Goal: Task Accomplishment & Management: Use online tool/utility

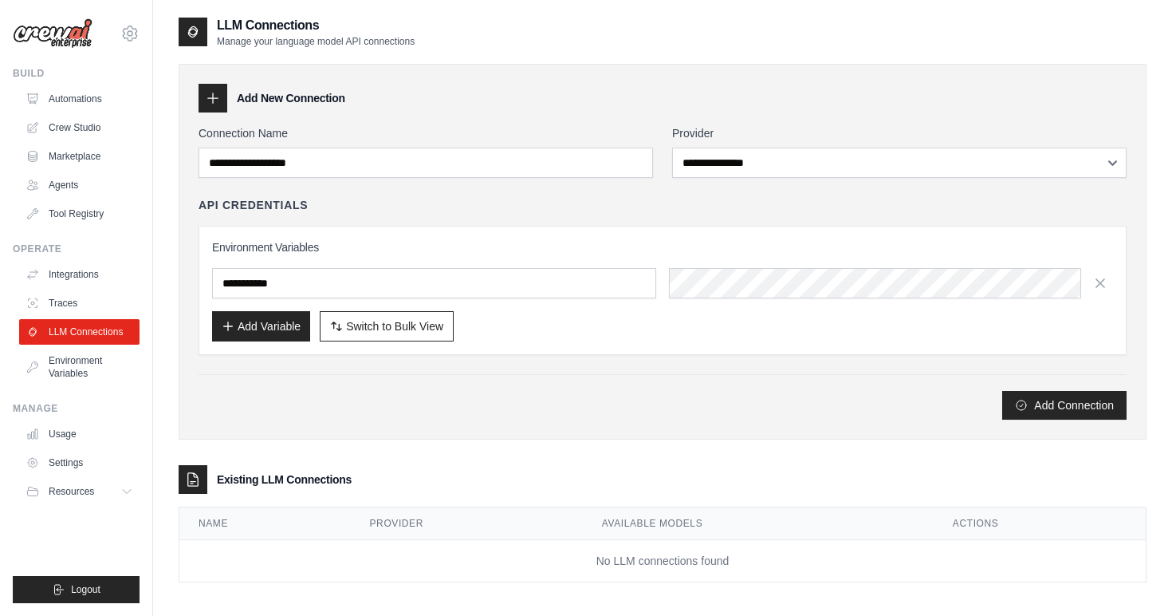
click at [75, 38] on img at bounding box center [53, 33] width 80 height 30
click at [69, 105] on link "Automations" at bounding box center [81, 99] width 120 height 26
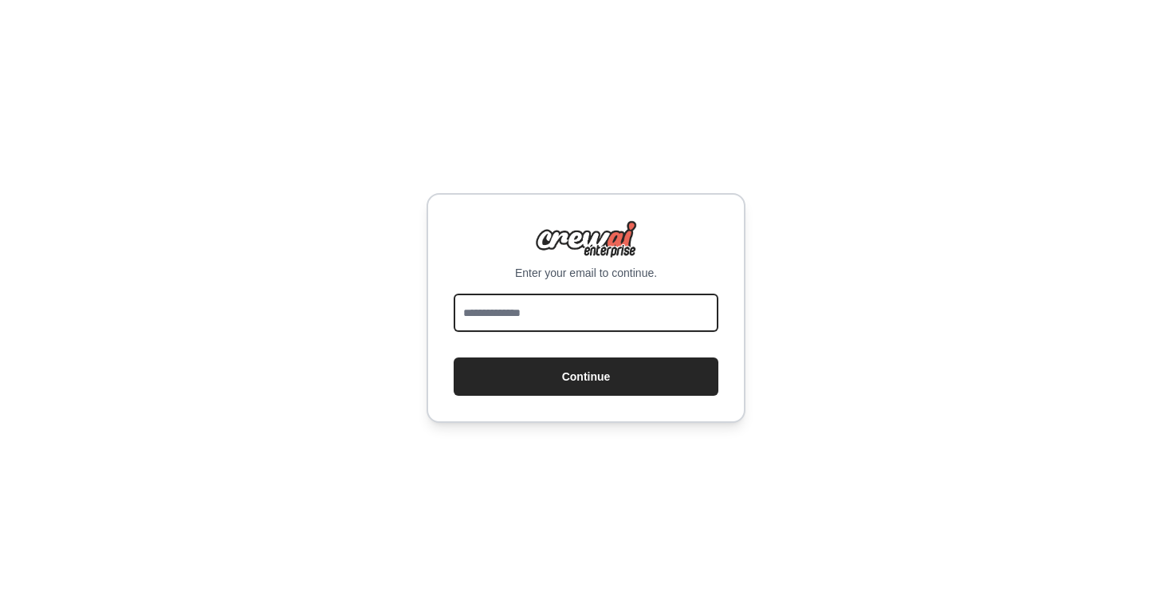
click at [527, 301] on input "email" at bounding box center [586, 312] width 265 height 38
type input "**********"
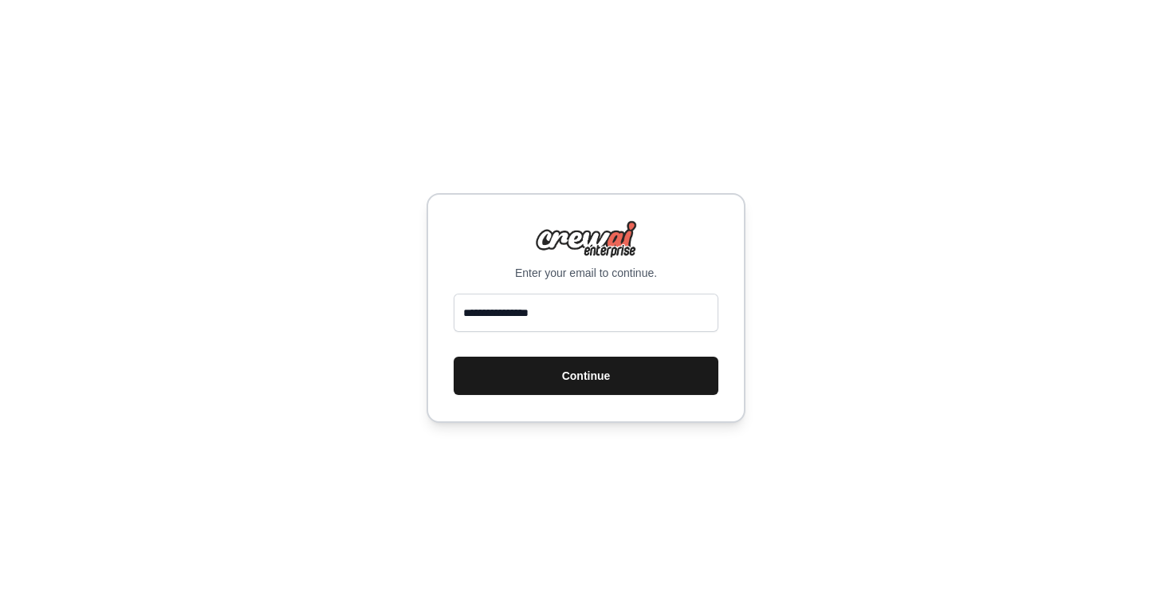
click at [548, 372] on button "Continue" at bounding box center [586, 375] width 265 height 38
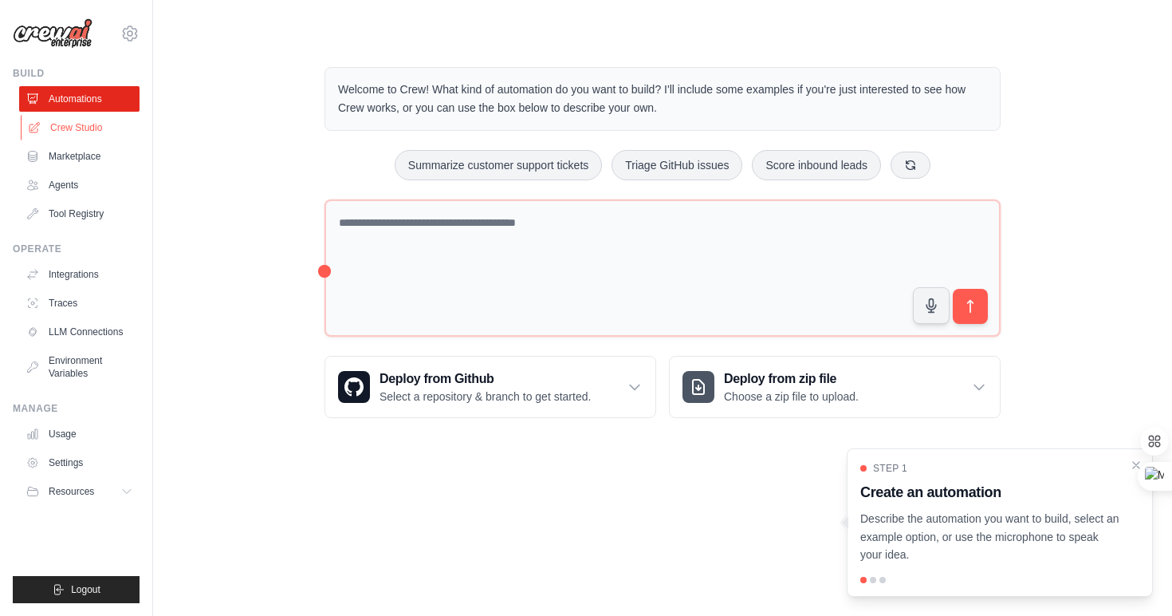
click at [65, 128] on link "Crew Studio" at bounding box center [81, 128] width 120 height 26
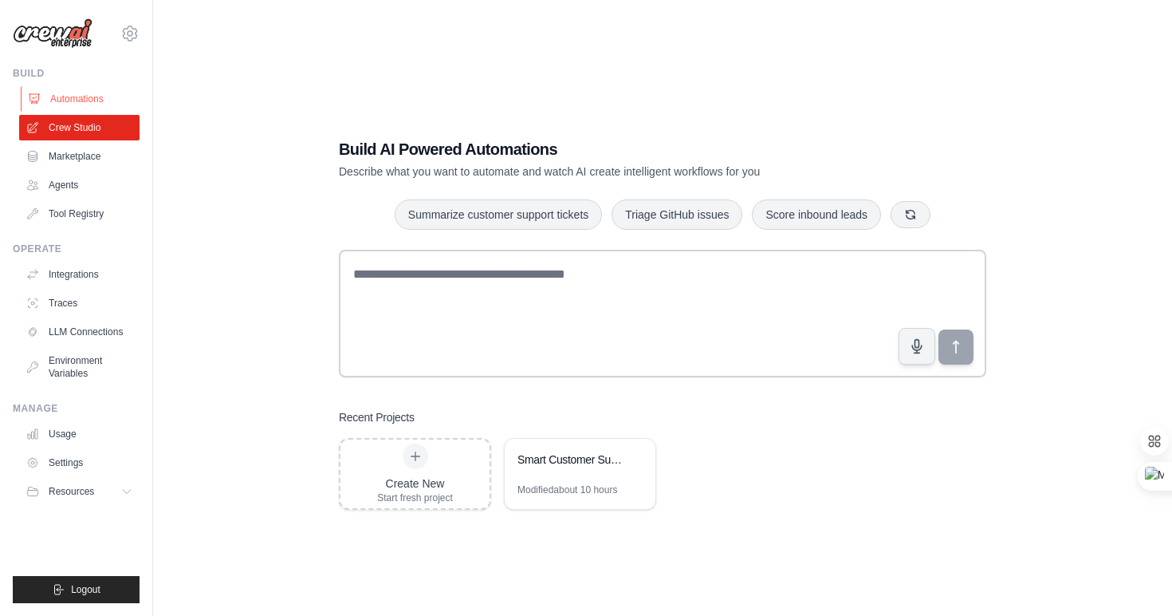
click at [85, 105] on link "Automations" at bounding box center [81, 99] width 120 height 26
click at [62, 100] on link "Automations" at bounding box center [81, 99] width 120 height 26
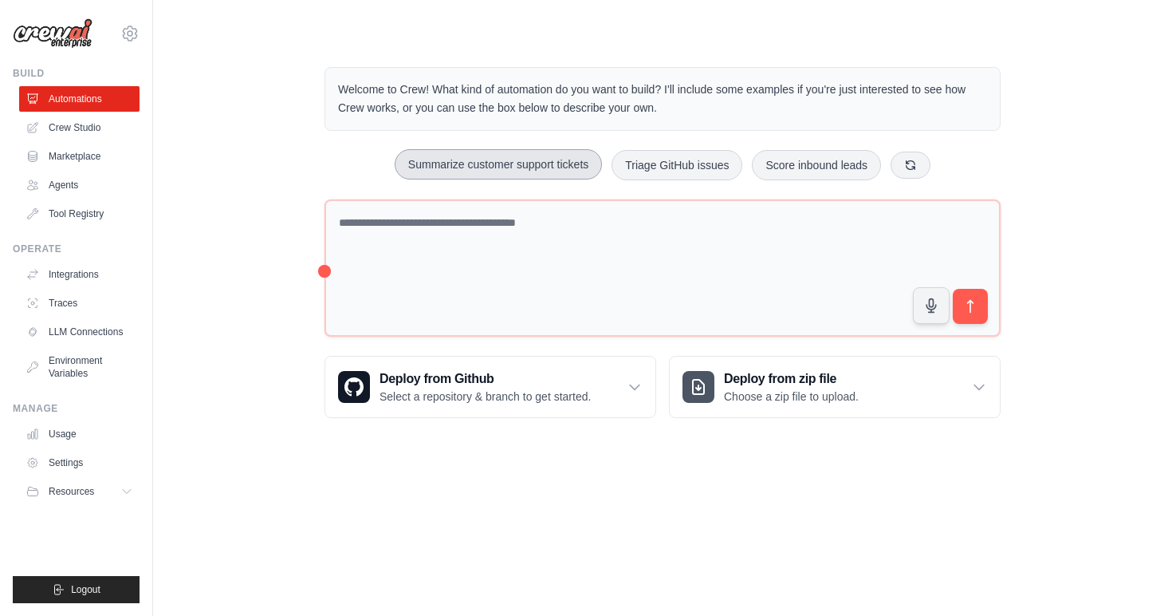
click at [446, 167] on button "Summarize customer support tickets" at bounding box center [498, 164] width 207 height 30
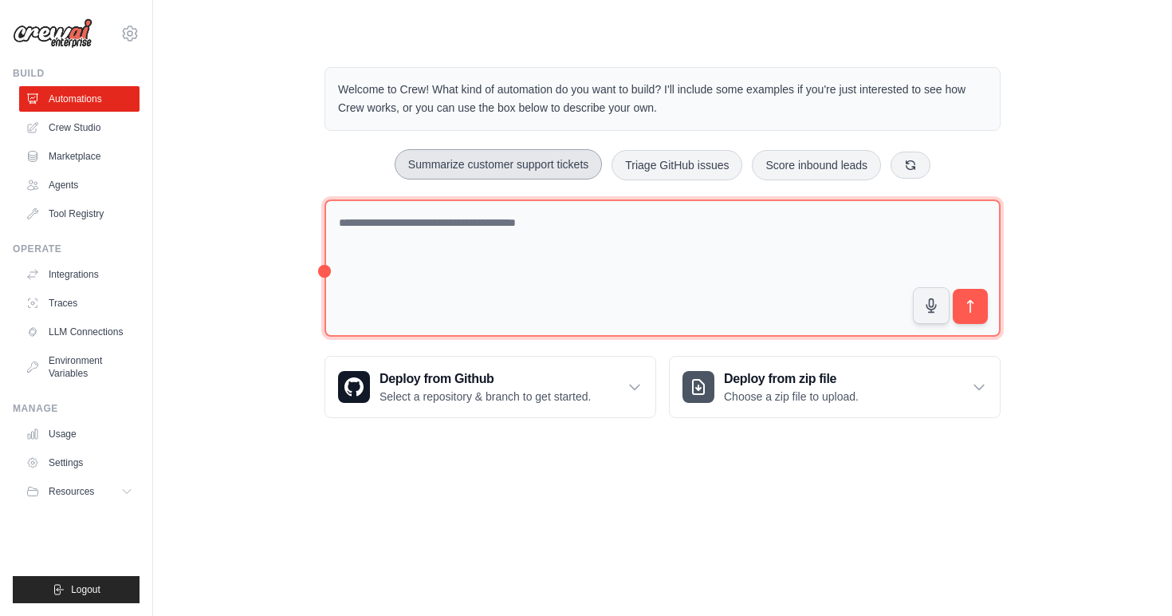
type textarea "**********"
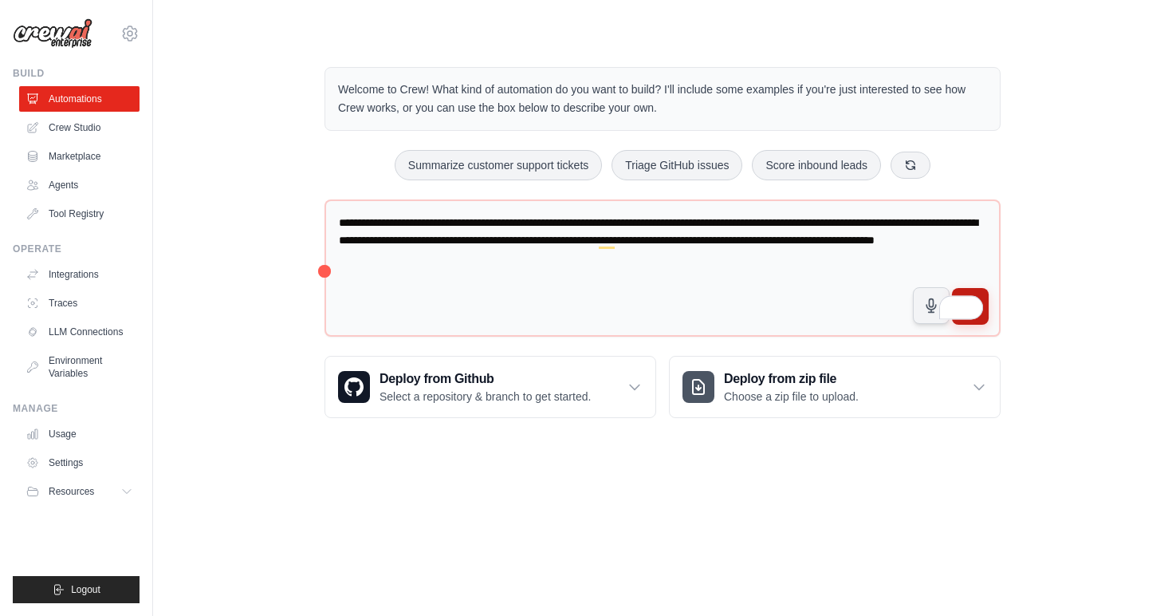
click at [966, 290] on button "submit" at bounding box center [970, 306] width 37 height 37
click at [912, 164] on button at bounding box center [911, 164] width 40 height 27
click at [912, 164] on div "Process invoices automatically Automate social media posting Monitor website up…" at bounding box center [663, 165] width 676 height 30
click at [933, 161] on button at bounding box center [927, 164] width 40 height 27
click at [572, 101] on p "Welcome to Crew! What kind of automation do you want to build? I'll include som…" at bounding box center [662, 99] width 649 height 37
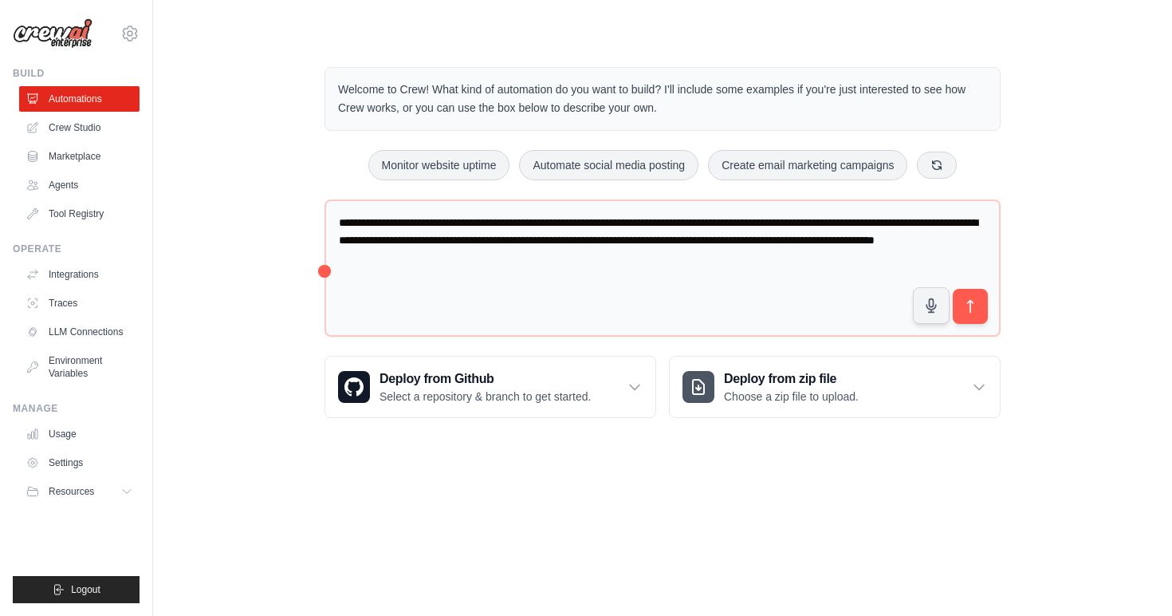
click at [572, 101] on p "Welcome to Crew! What kind of automation do you want to build? I'll include som…" at bounding box center [662, 99] width 649 height 37
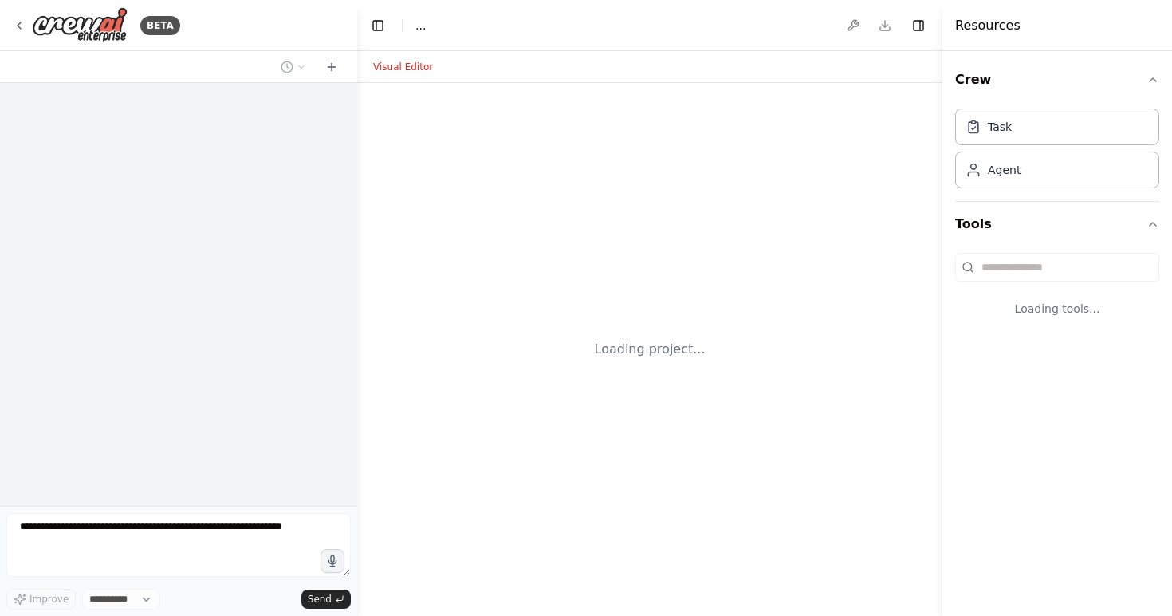
select select "****"
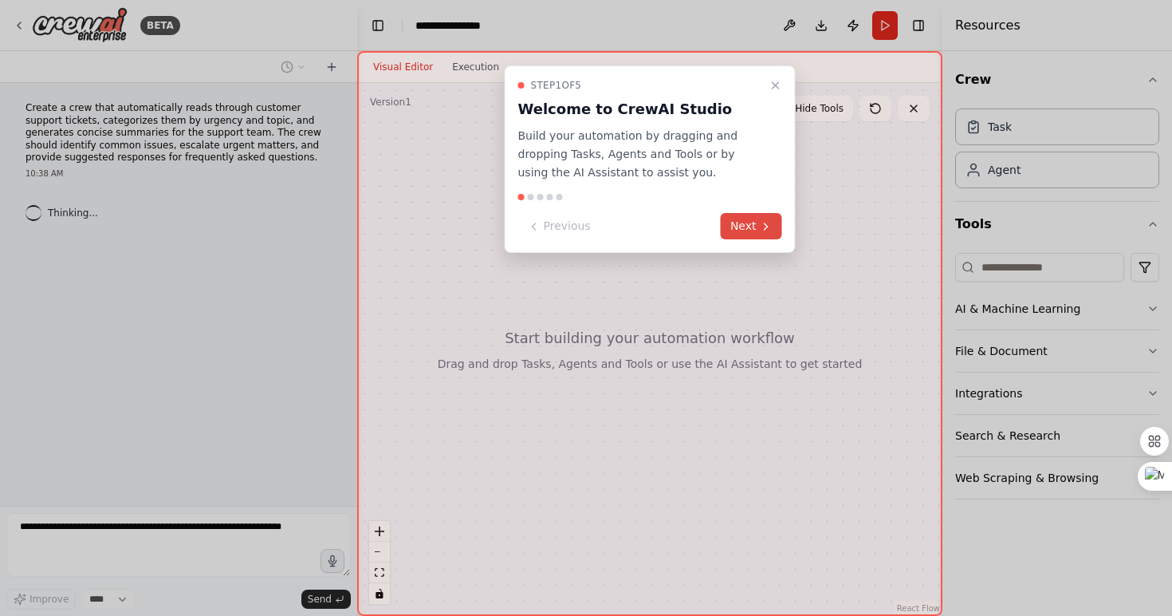
click at [746, 236] on button "Next" at bounding box center [751, 226] width 61 height 26
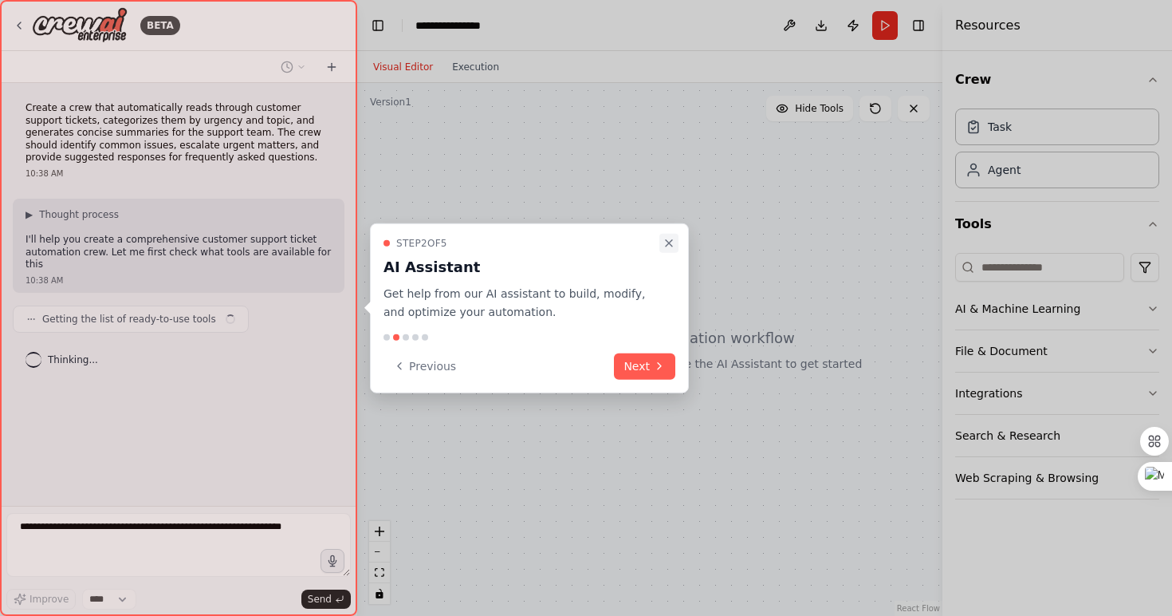
click at [673, 241] on icon "Close walkthrough" at bounding box center [669, 243] width 13 height 13
click at [668, 239] on icon "Close walkthrough" at bounding box center [669, 243] width 13 height 13
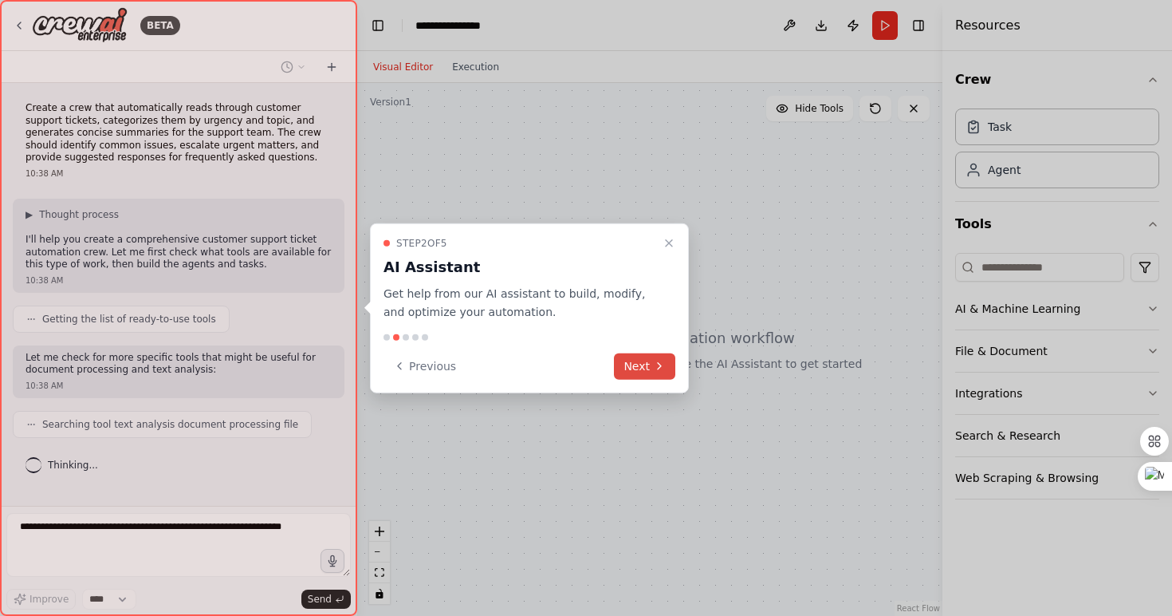
scroll to position [26, 0]
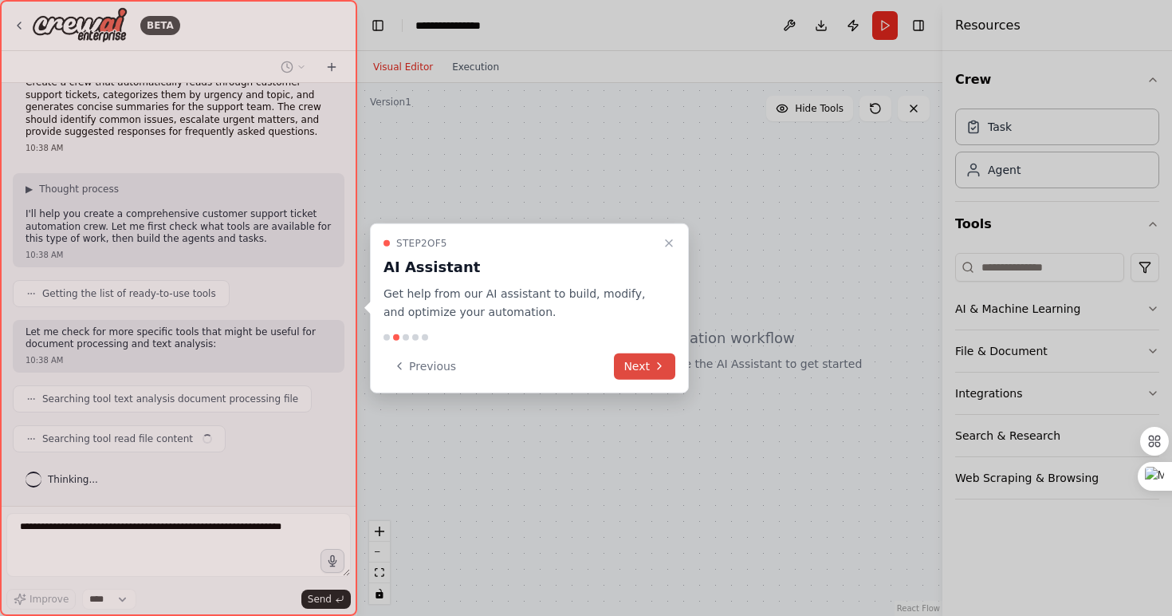
click at [650, 362] on button "Next" at bounding box center [644, 365] width 61 height 26
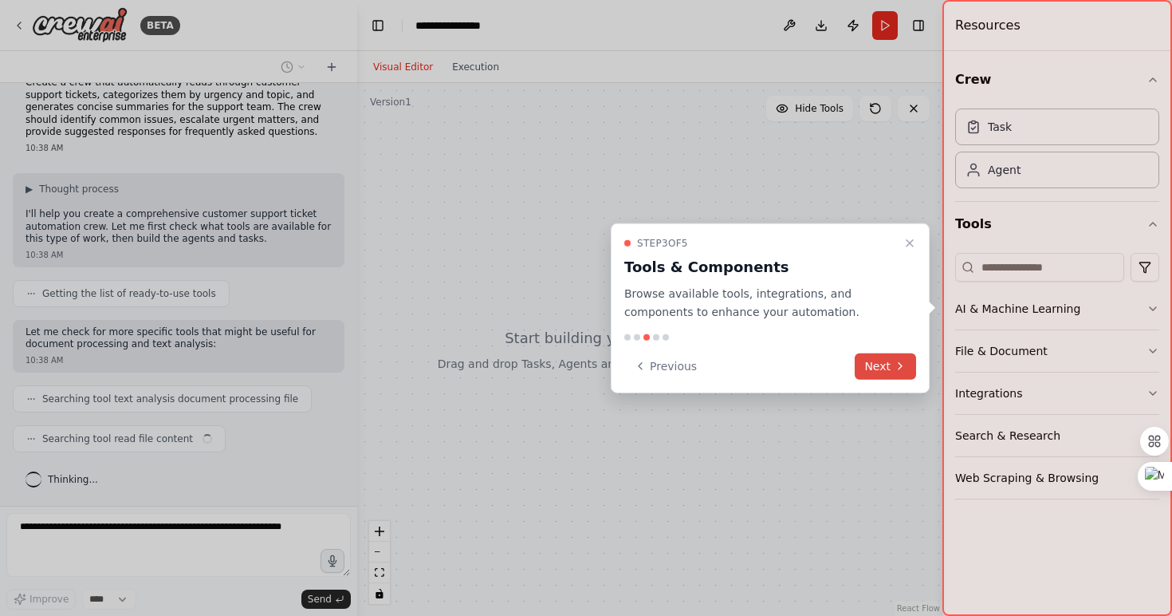
click at [650, 362] on button "Previous" at bounding box center [665, 365] width 82 height 26
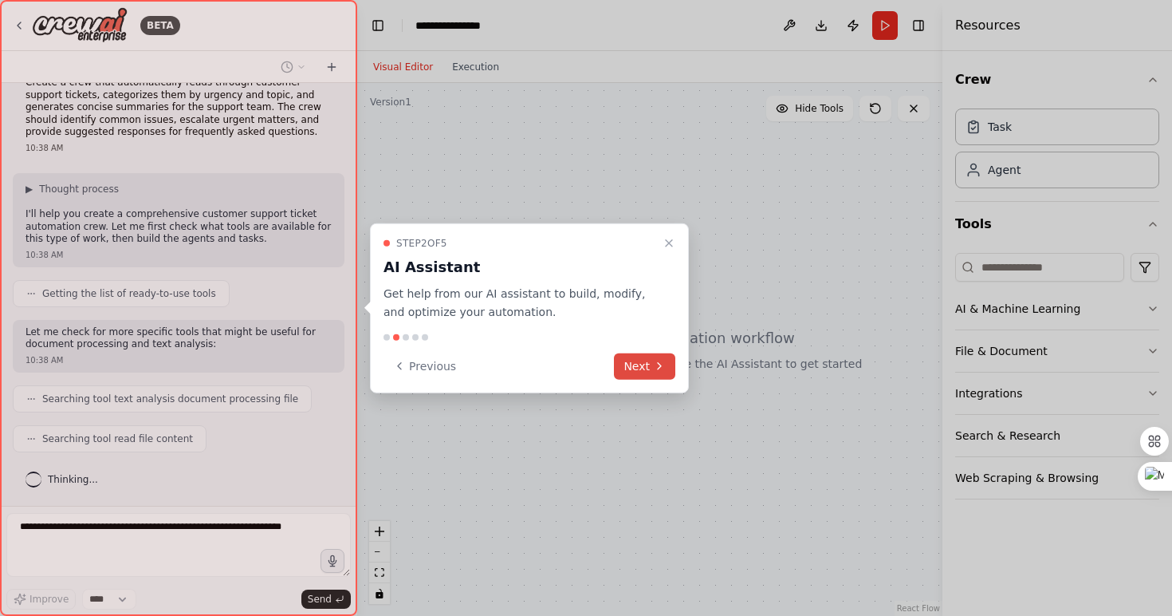
click at [651, 362] on button "Next" at bounding box center [644, 365] width 61 height 26
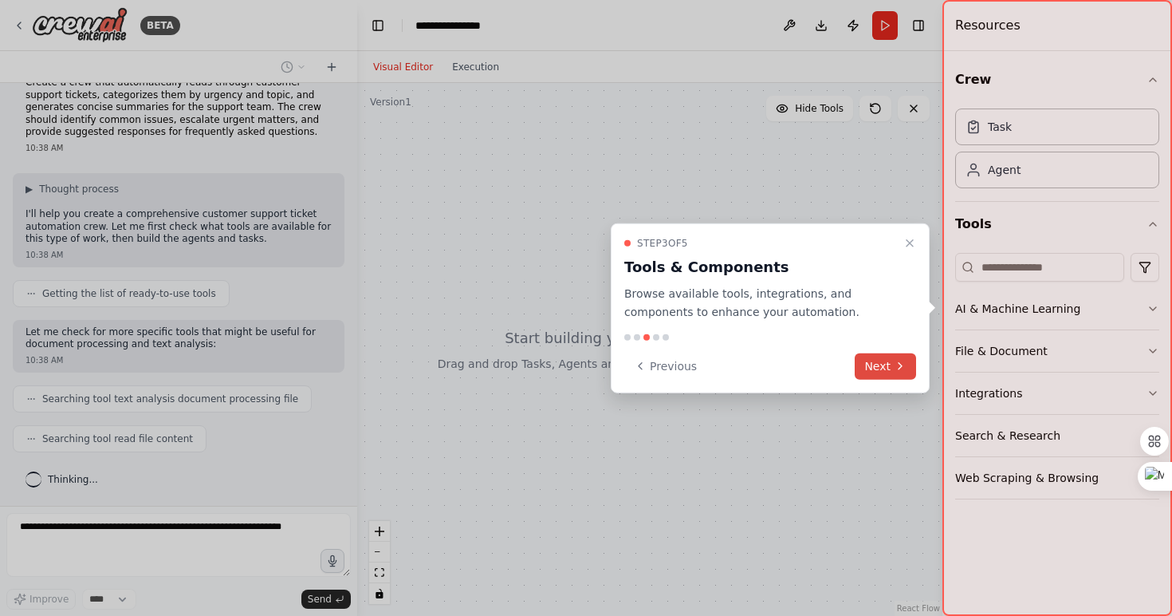
click at [877, 359] on button "Next" at bounding box center [885, 365] width 61 height 26
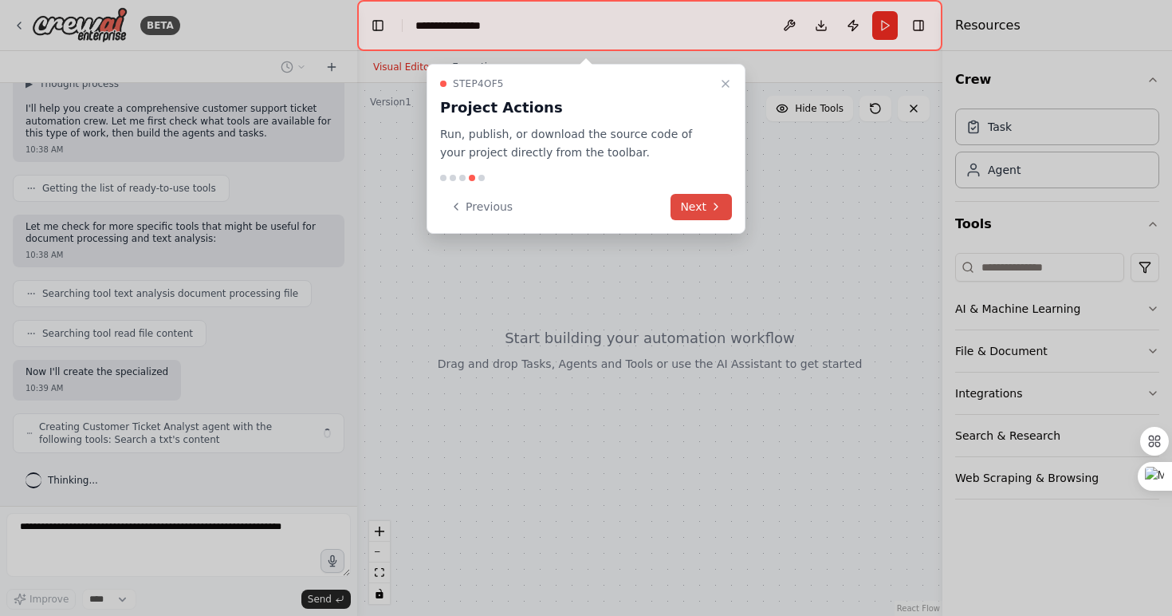
click at [698, 207] on button "Next" at bounding box center [701, 207] width 61 height 26
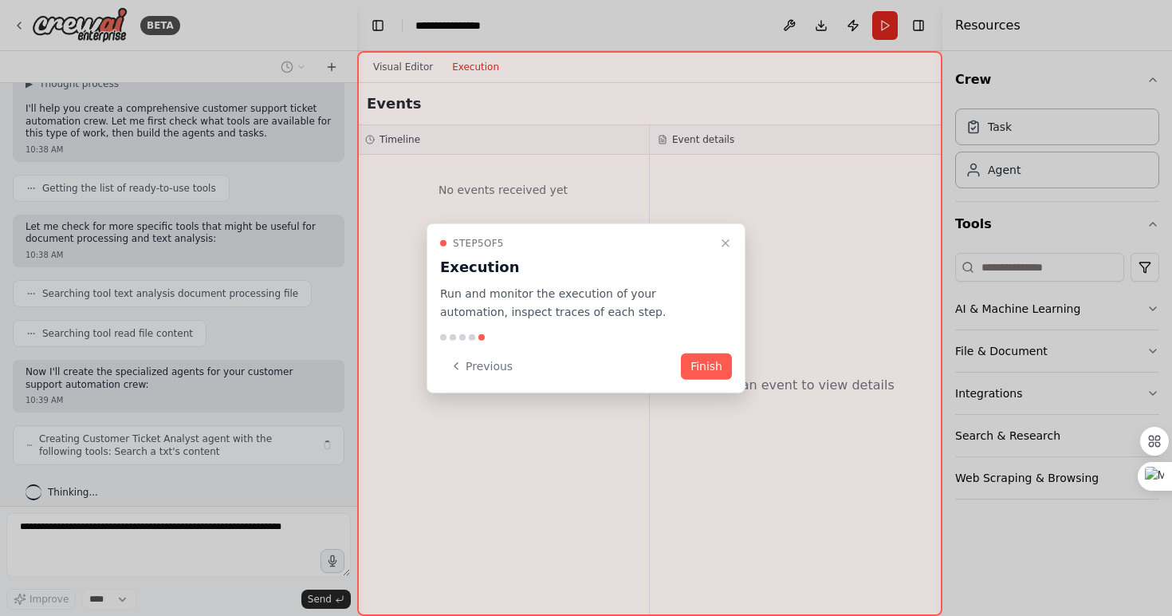
scroll to position [144, 0]
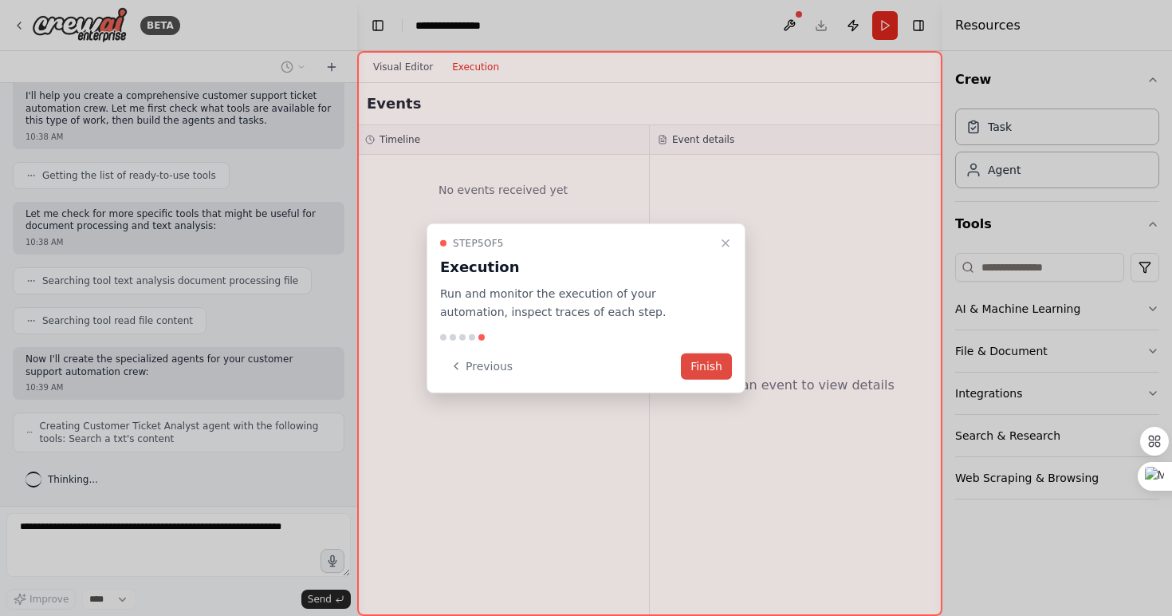
click at [712, 365] on button "Finish" at bounding box center [706, 365] width 51 height 26
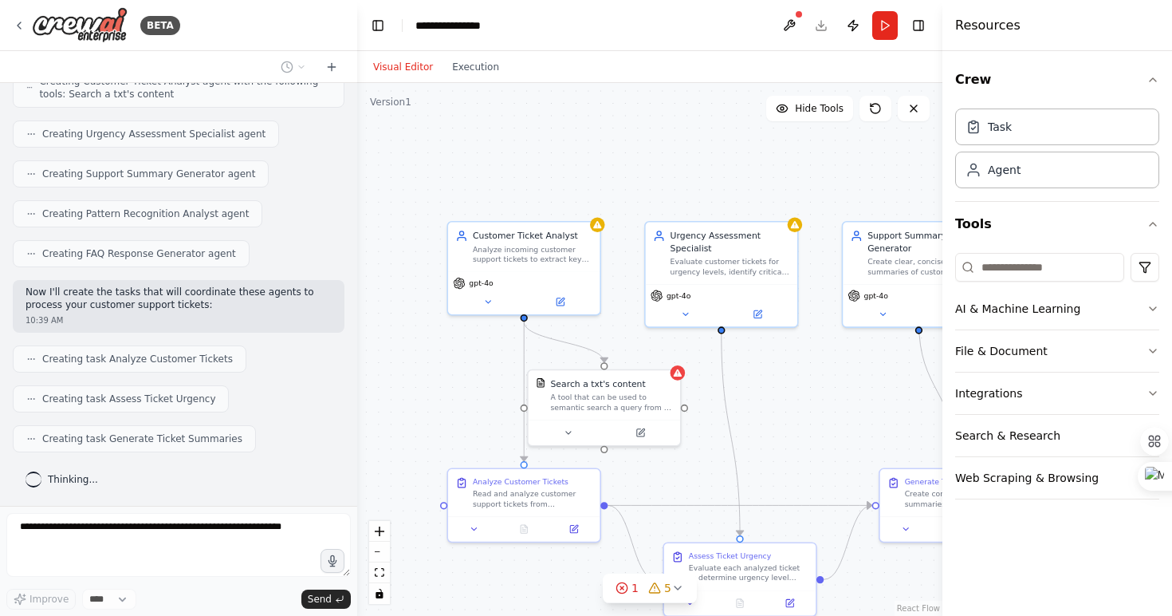
scroll to position [528, 0]
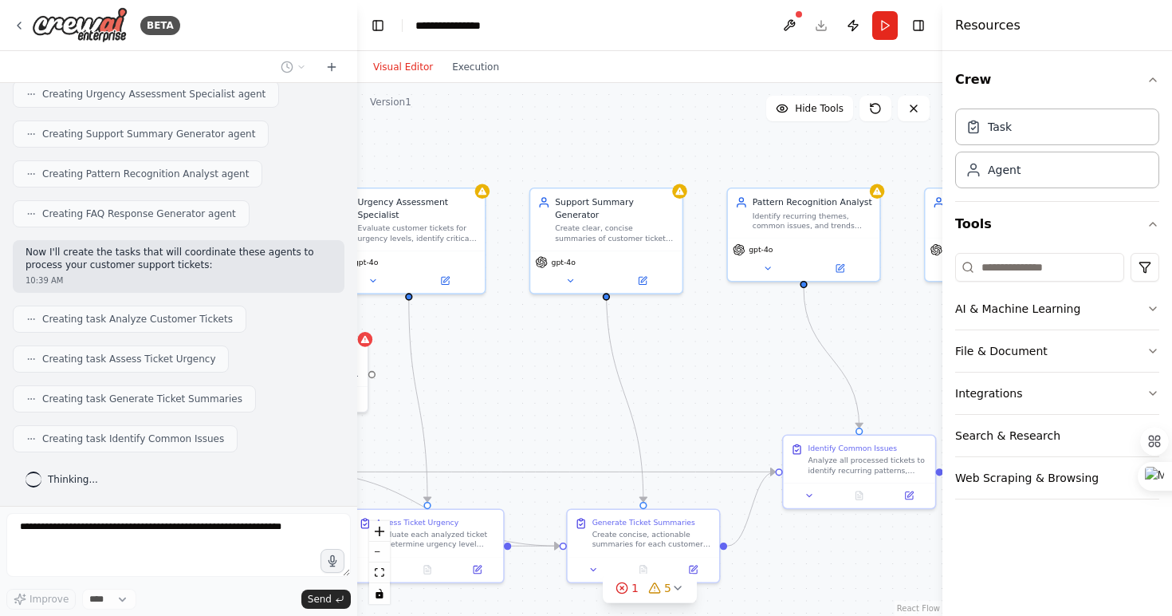
drag, startPoint x: 736, startPoint y: 173, endPoint x: 423, endPoint y: 140, distance: 314.3
click at [423, 140] on div ".deletable-edge-delete-btn { width: 20px; height: 20px; border: 0px solid #ffff…" at bounding box center [649, 349] width 585 height 533
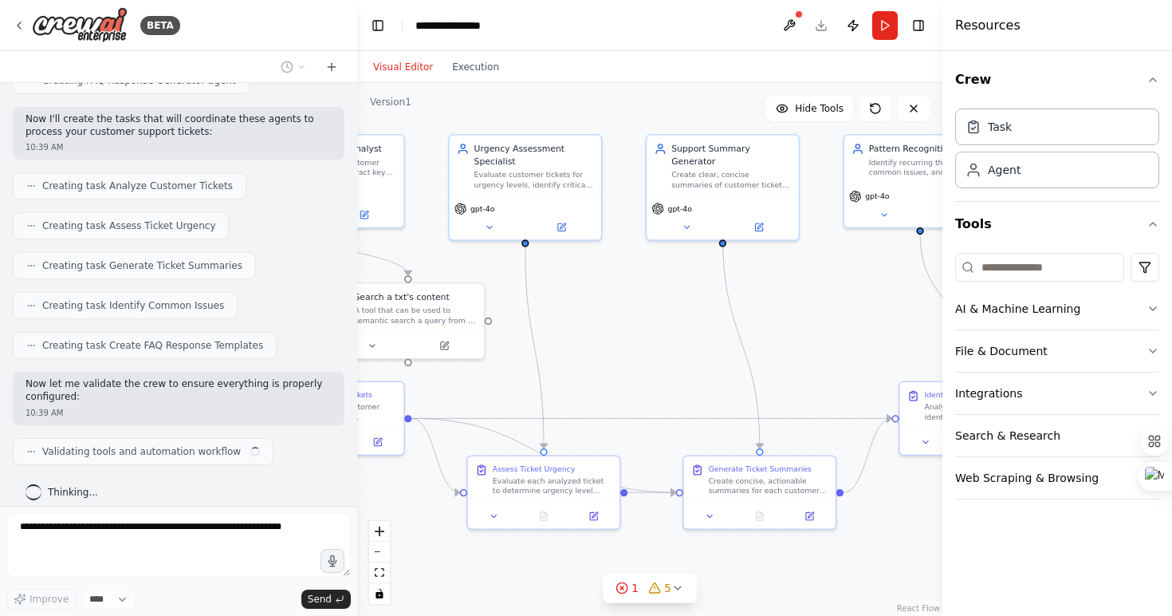
scroll to position [673, 0]
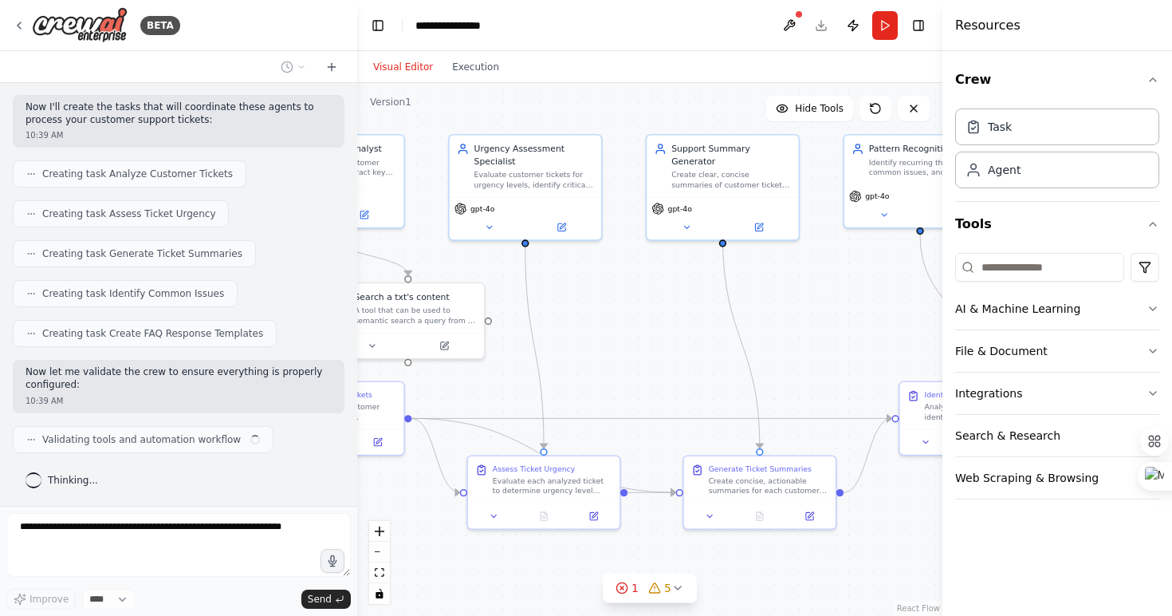
drag, startPoint x: 508, startPoint y: 363, endPoint x: 625, endPoint y: 309, distance: 129.1
click at [625, 309] on div ".deletable-edge-delete-btn { width: 20px; height: 20px; border: 0px solid #ffff…" at bounding box center [649, 349] width 585 height 533
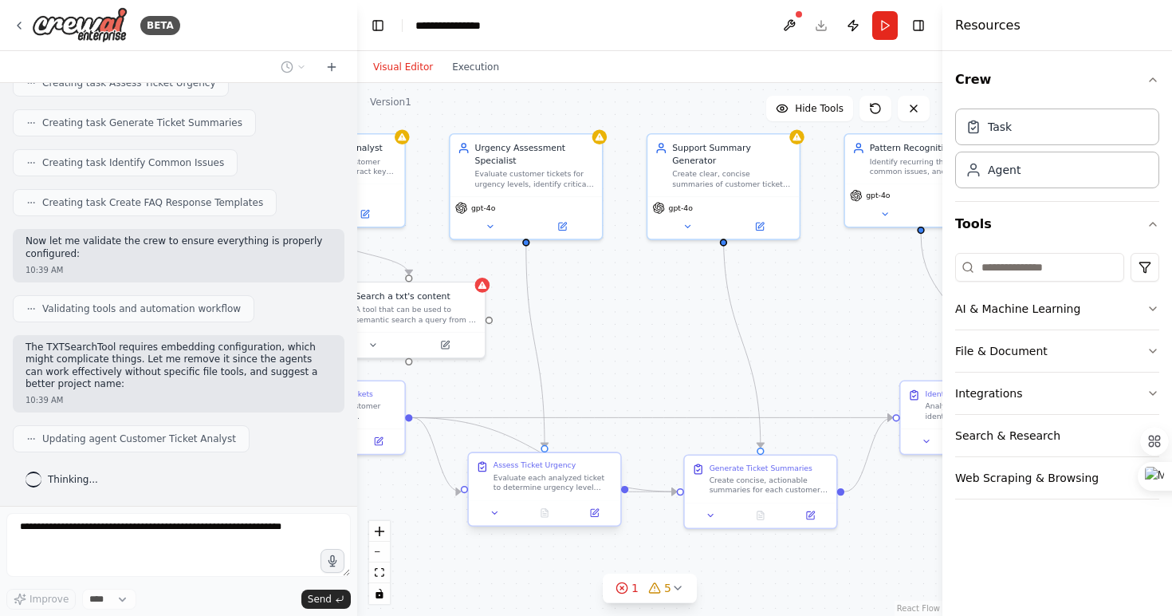
scroll to position [844, 0]
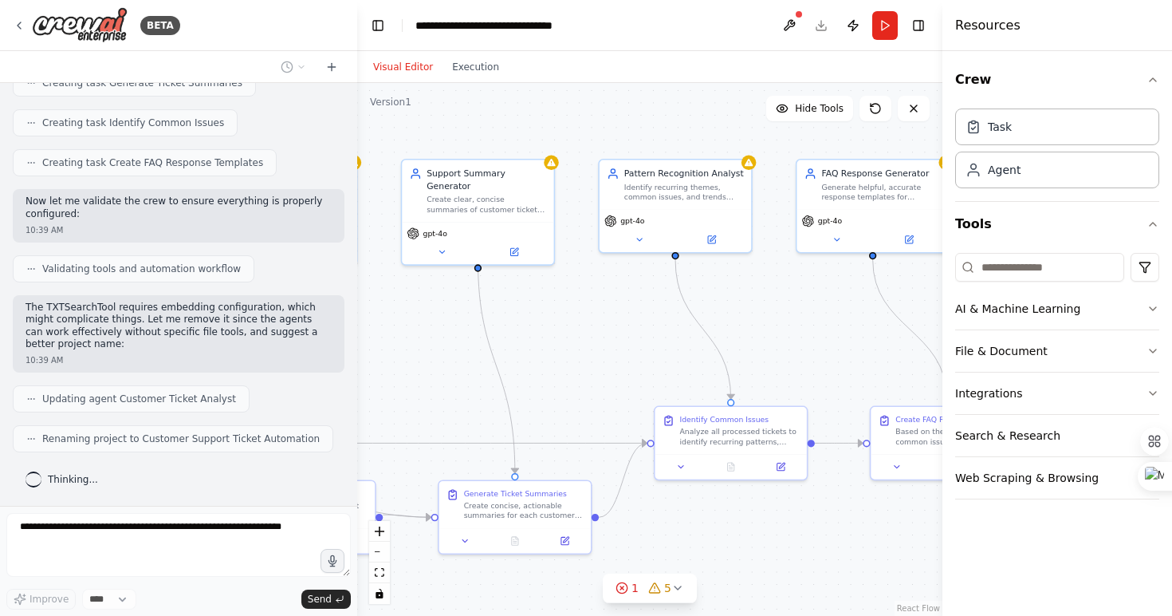
drag, startPoint x: 496, startPoint y: 399, endPoint x: 248, endPoint y: 424, distance: 249.3
click at [248, 424] on div "BETA Create a crew that automatically reads through customer support tickets, c…" at bounding box center [586, 308] width 1172 height 616
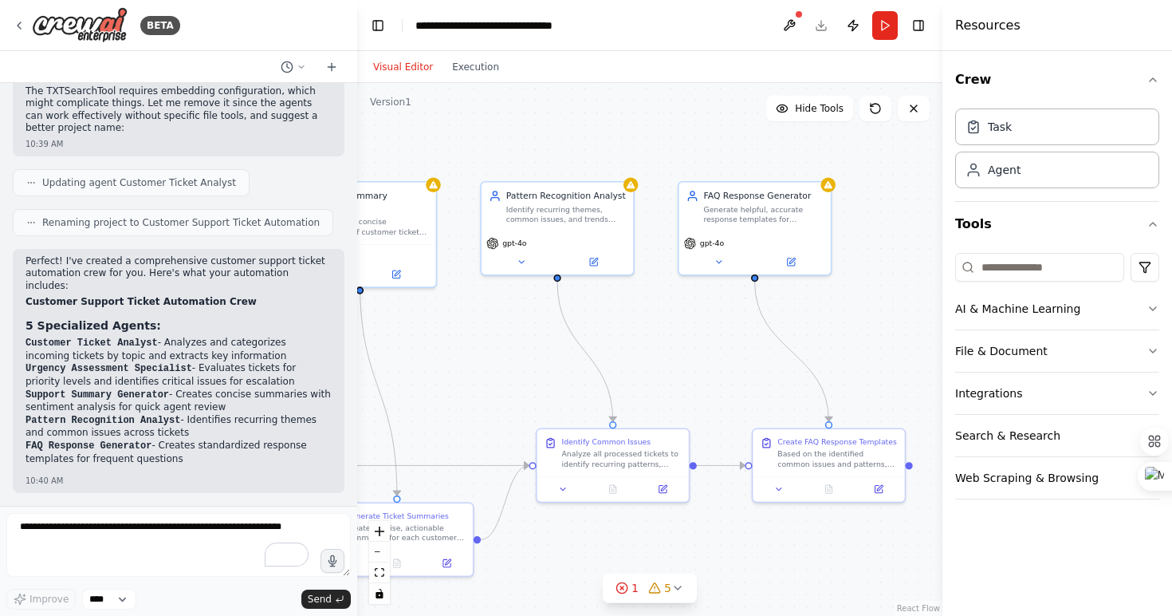
drag, startPoint x: 623, startPoint y: 285, endPoint x: 494, endPoint y: 317, distance: 133.6
click at [494, 317] on div ".deletable-edge-delete-btn { width: 20px; height: 20px; border: 0px solid #ffff…" at bounding box center [649, 349] width 585 height 533
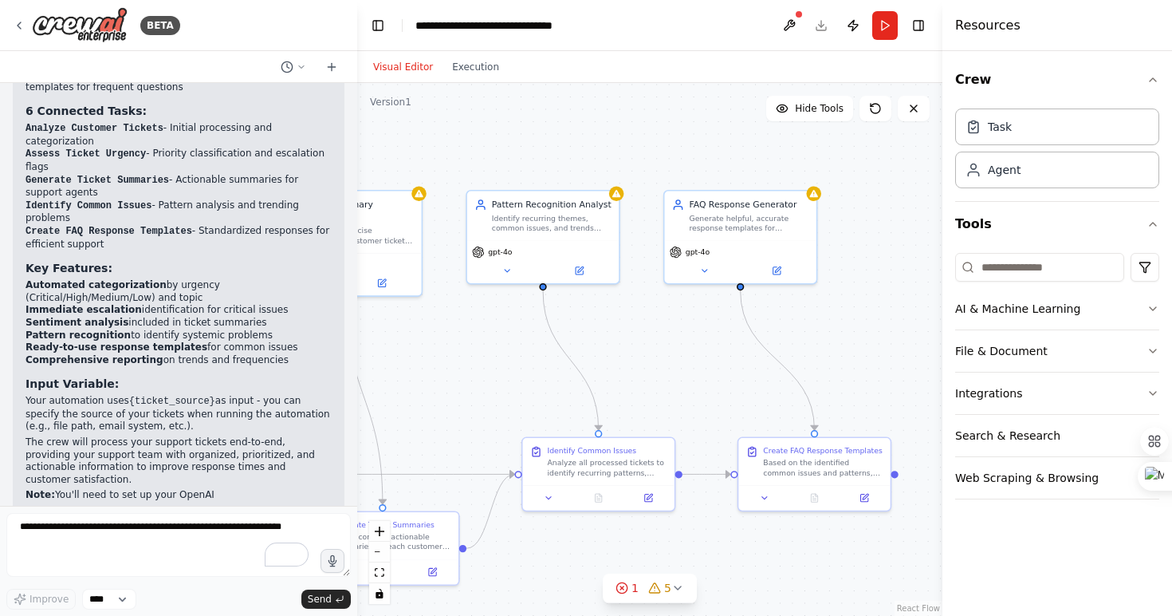
scroll to position [1444, 0]
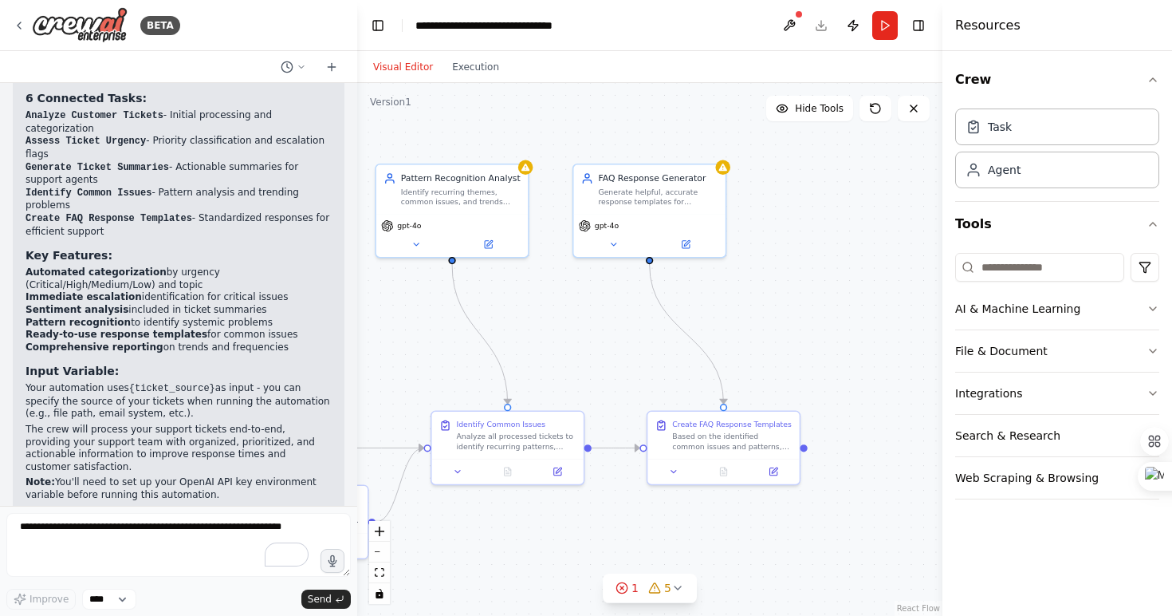
drag, startPoint x: 693, startPoint y: 384, endPoint x: 602, endPoint y: 357, distance: 94.6
click at [602, 357] on div ".deletable-edge-delete-btn { width: 20px; height: 20px; border: 0px solid #ffff…" at bounding box center [649, 349] width 585 height 533
drag, startPoint x: 808, startPoint y: 327, endPoint x: 694, endPoint y: 215, distance: 159.0
click at [694, 215] on div ".deletable-edge-delete-btn { width: 20px; height: 20px; border: 0px solid #ffff…" at bounding box center [649, 349] width 585 height 533
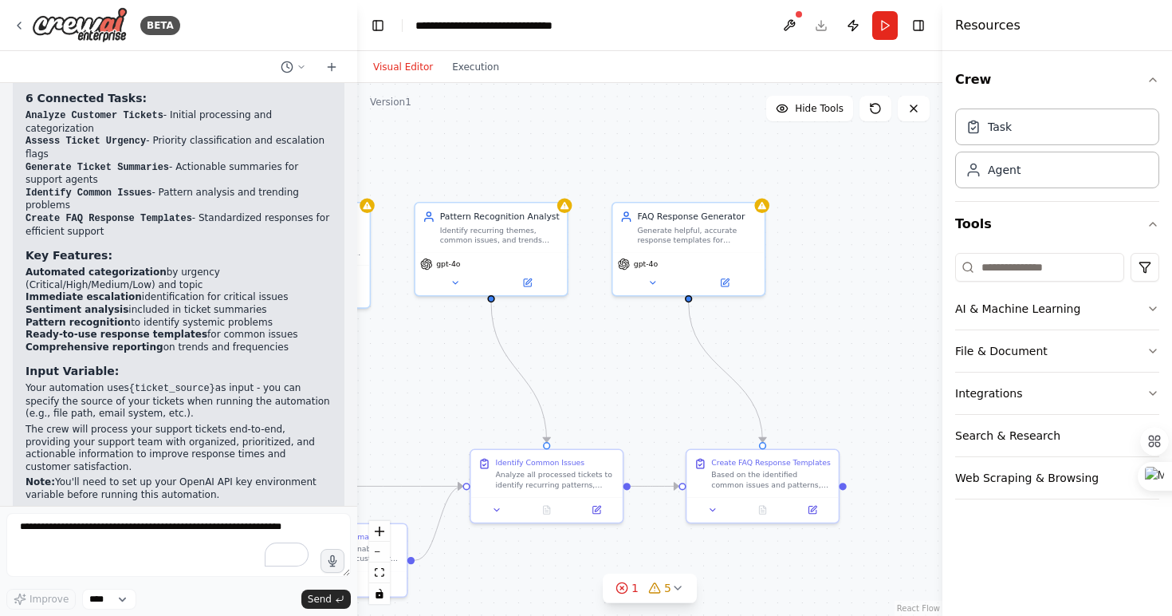
drag, startPoint x: 694, startPoint y: 215, endPoint x: 889, endPoint y: 427, distance: 287.2
click at [889, 427] on div ".deletable-edge-delete-btn { width: 20px; height: 20px; border: 0px solid #ffff…" at bounding box center [649, 349] width 585 height 533
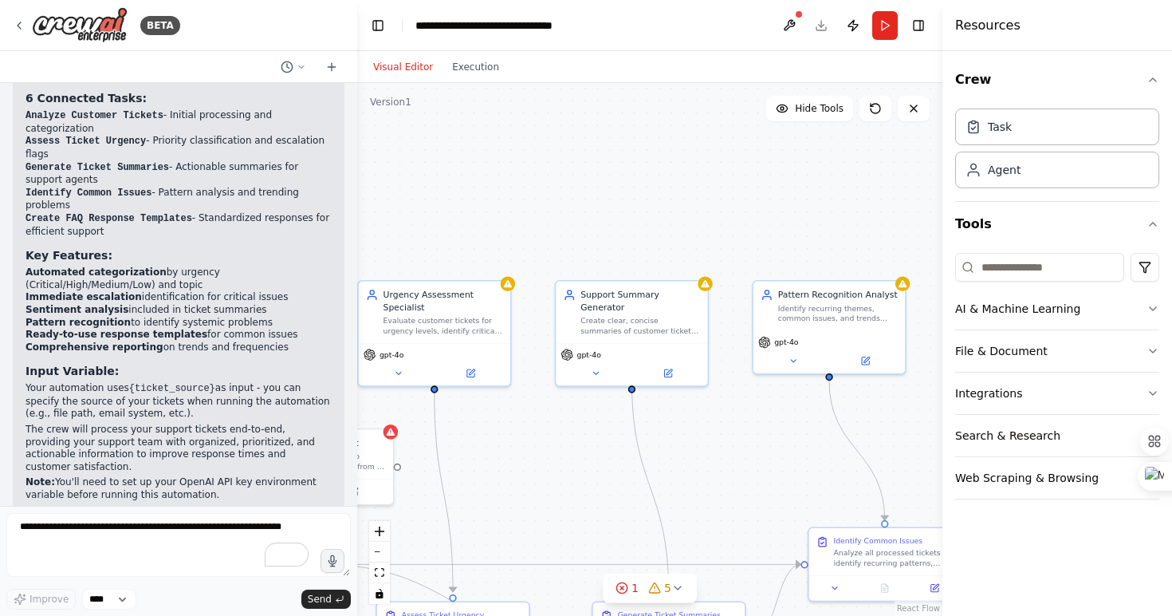
drag, startPoint x: 549, startPoint y: 207, endPoint x: 851, endPoint y: 225, distance: 301.9
click at [851, 225] on div ".deletable-edge-delete-btn { width: 20px; height: 20px; border: 0px solid #ffff…" at bounding box center [649, 349] width 585 height 533
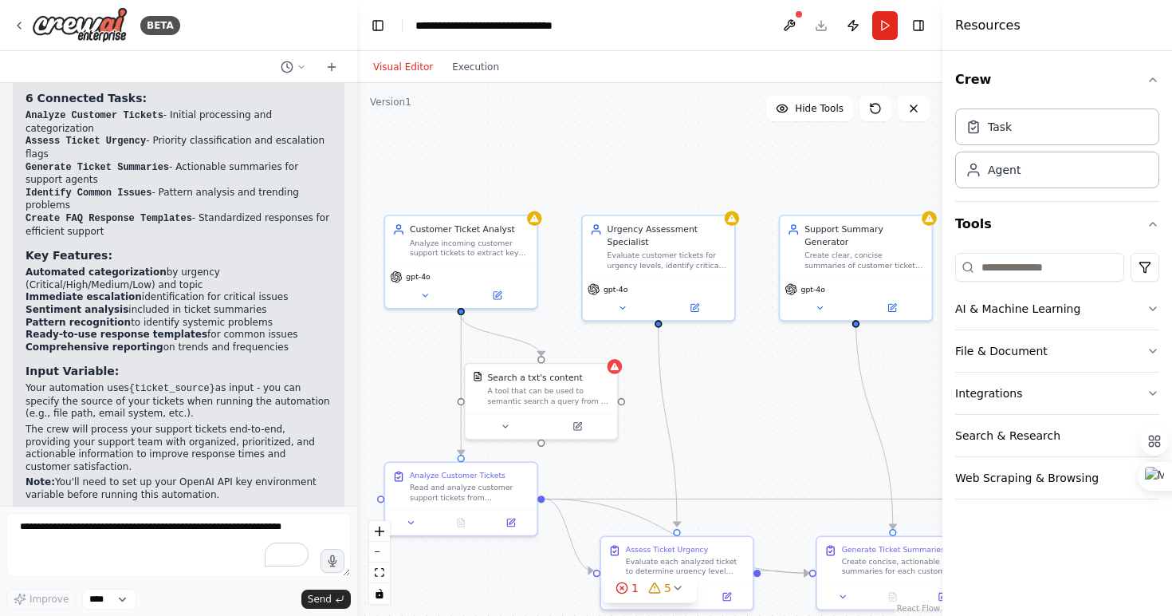
drag, startPoint x: 492, startPoint y: 196, endPoint x: 707, endPoint y: 125, distance: 226.7
click at [707, 125] on div ".deletable-edge-delete-btn { width: 20px; height: 20px; border: 0px solid #ffff…" at bounding box center [649, 349] width 585 height 533
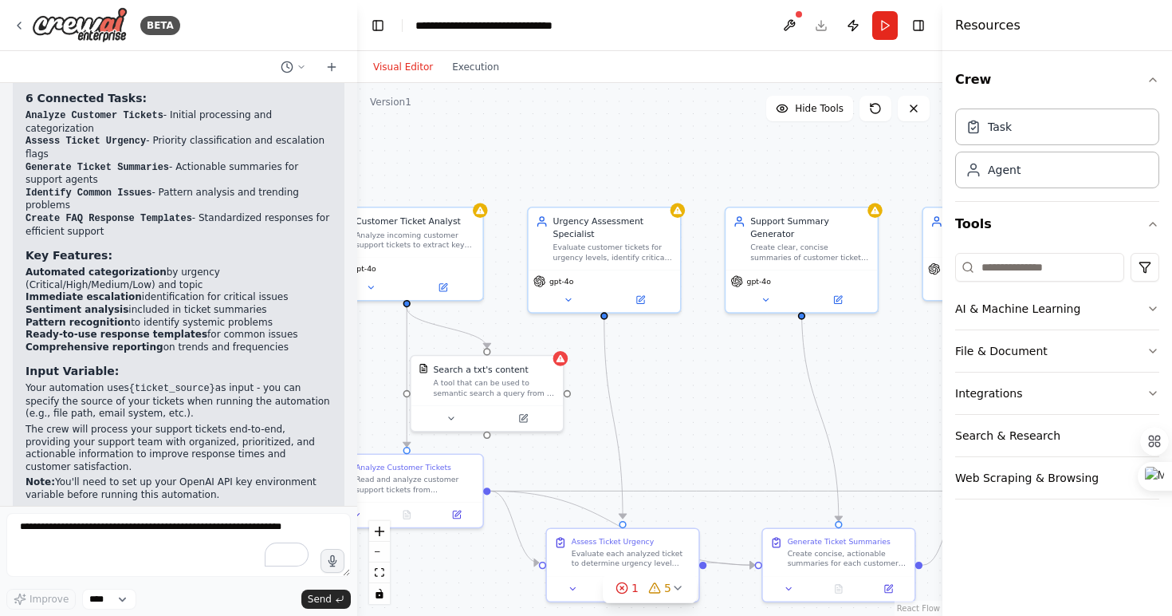
drag, startPoint x: 739, startPoint y: 473, endPoint x: 690, endPoint y: 470, distance: 49.5
click at [690, 470] on div ".deletable-edge-delete-btn { width: 20px; height: 20px; border: 0px solid #ffff…" at bounding box center [649, 349] width 585 height 533
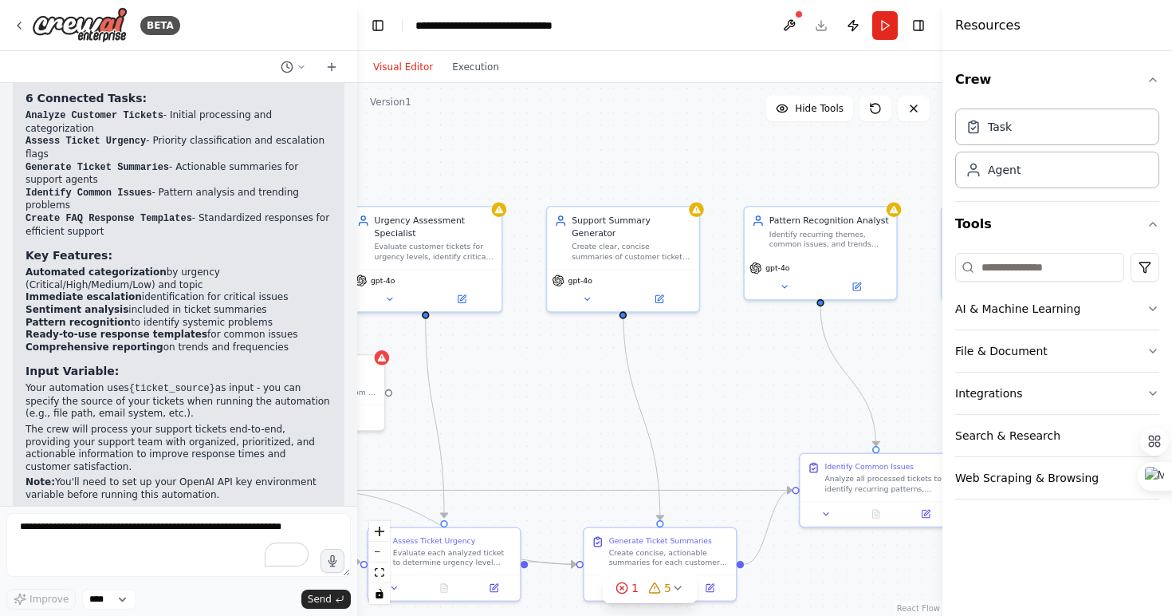
drag, startPoint x: 561, startPoint y: 175, endPoint x: 380, endPoint y: 173, distance: 180.2
click at [380, 173] on div ".deletable-edge-delete-btn { width: 20px; height: 20px; border: 0px solid #ffff…" at bounding box center [649, 349] width 585 height 533
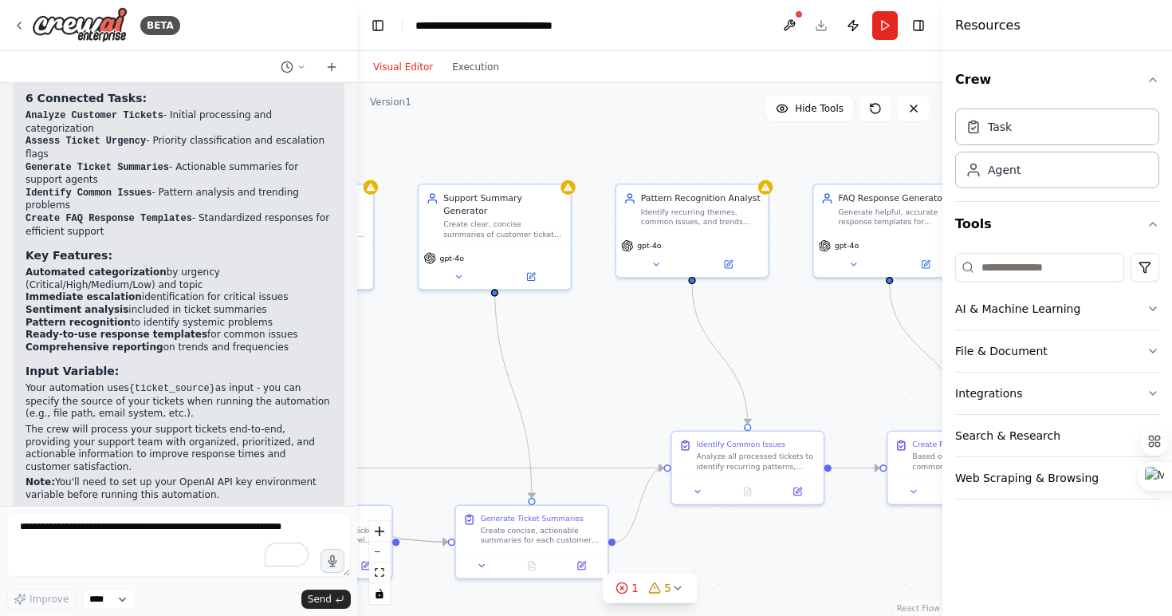
drag, startPoint x: 760, startPoint y: 346, endPoint x: 596, endPoint y: 344, distance: 163.5
click at [596, 344] on div ".deletable-edge-delete-btn { width: 20px; height: 20px; border: 0px solid #ffff…" at bounding box center [649, 349] width 585 height 533
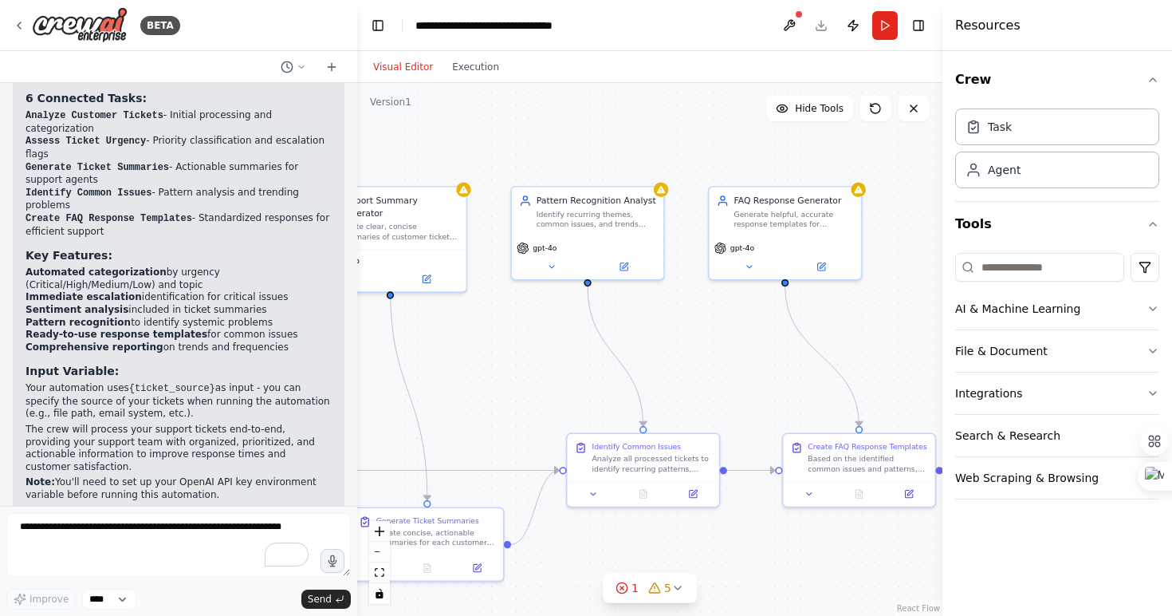
drag, startPoint x: 821, startPoint y: 349, endPoint x: 731, endPoint y: 332, distance: 91.8
click at [731, 332] on div ".deletable-edge-delete-btn { width: 20px; height: 20px; border: 0px solid #ffff…" at bounding box center [649, 349] width 585 height 533
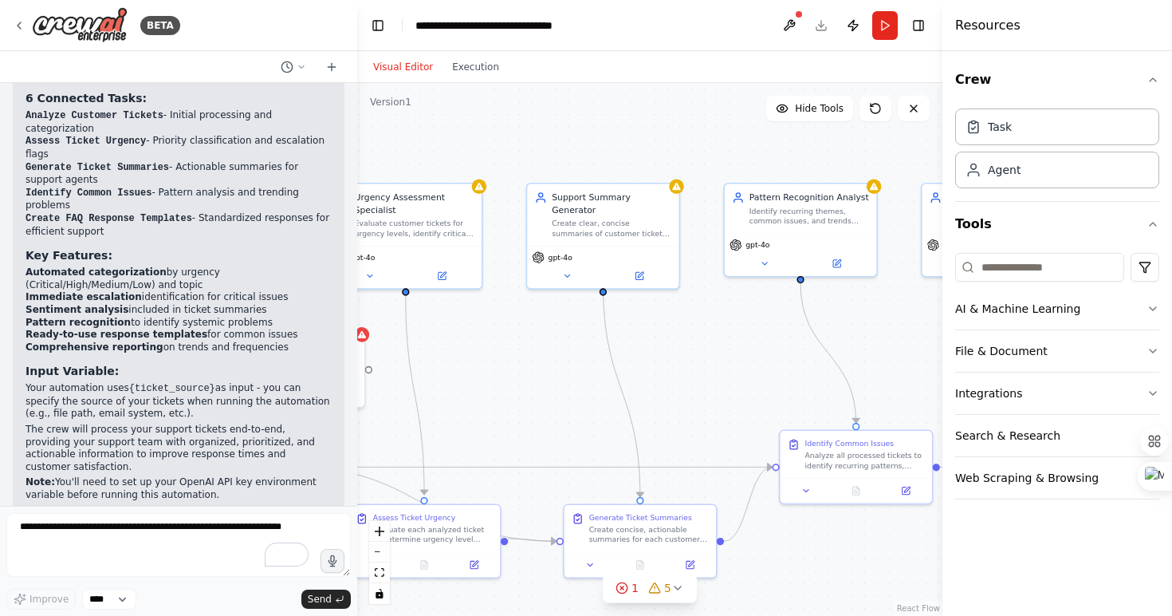
drag, startPoint x: 468, startPoint y: 362, endPoint x: 702, endPoint y: 359, distance: 233.6
click at [702, 359] on div ".deletable-edge-delete-btn { width: 20px; height: 20px; border: 0px solid #ffff…" at bounding box center [649, 349] width 585 height 533
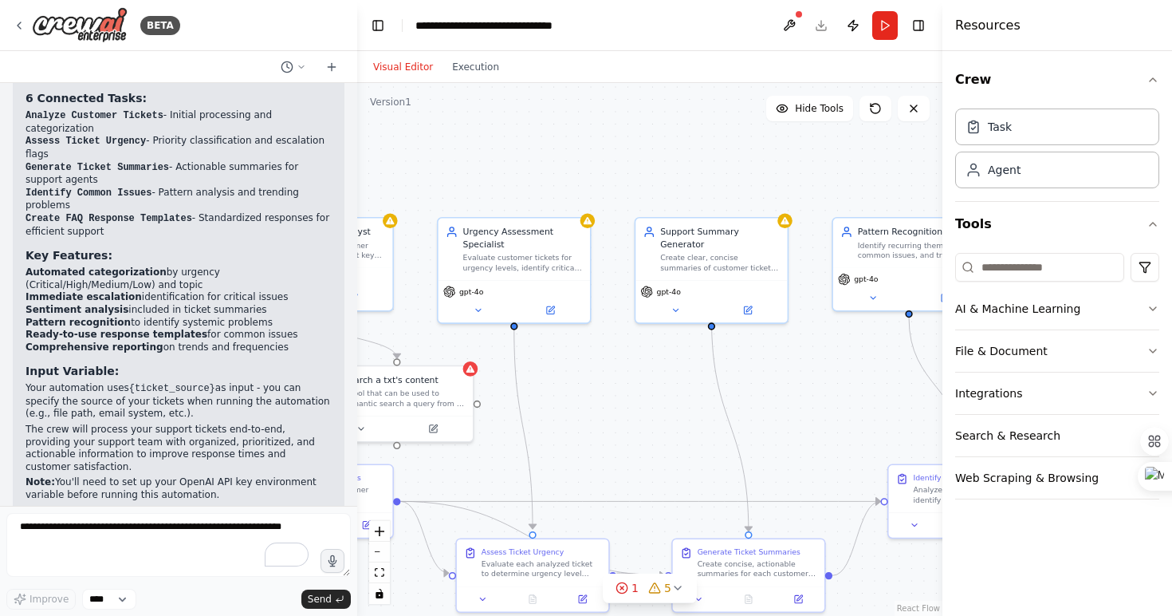
drag, startPoint x: 509, startPoint y: 358, endPoint x: 618, endPoint y: 392, distance: 113.7
click at [618, 392] on div ".deletable-edge-delete-btn { width: 20px; height: 20px; border: 0px solid #ffff…" at bounding box center [649, 349] width 585 height 533
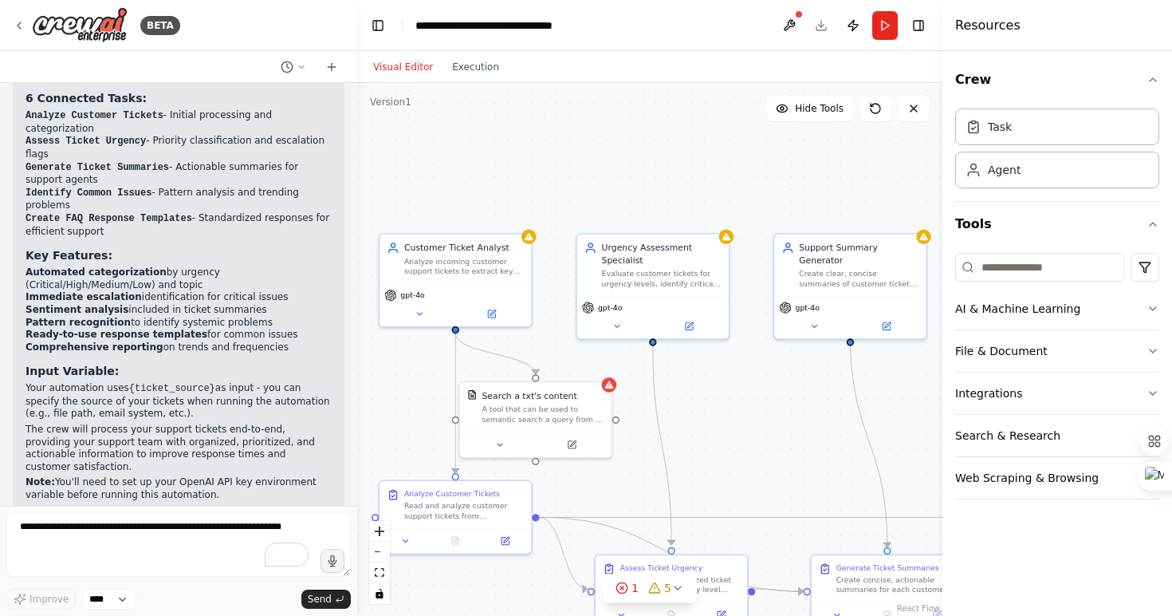
drag, startPoint x: 446, startPoint y: 159, endPoint x: 585, endPoint y: 175, distance: 139.6
click at [585, 175] on div ".deletable-edge-delete-btn { width: 20px; height: 20px; border: 0px solid #ffff…" at bounding box center [649, 349] width 585 height 533
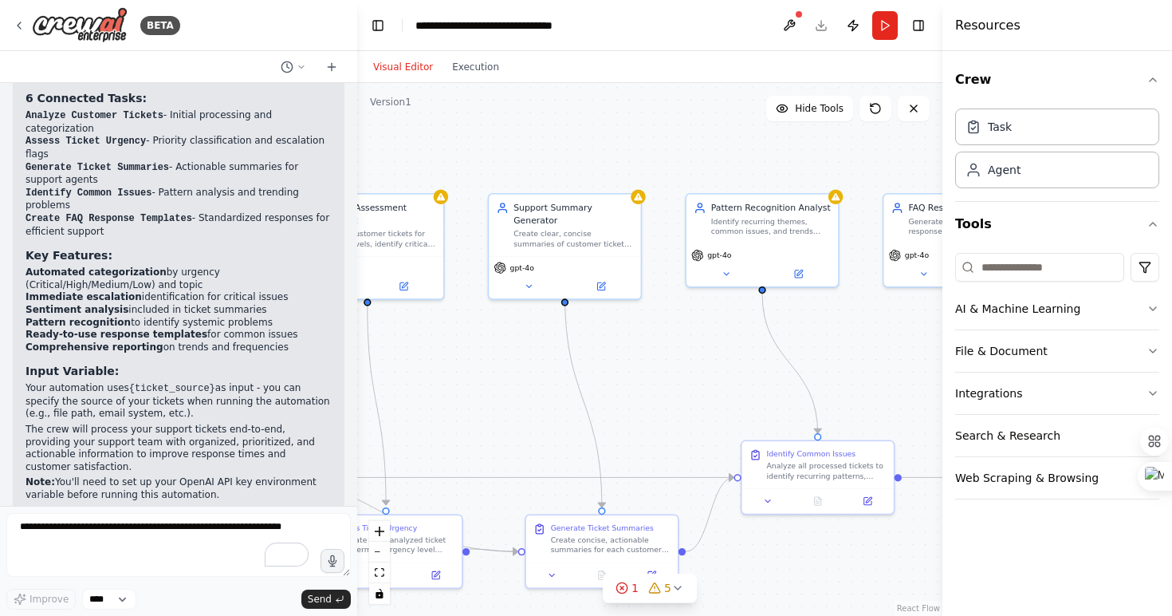
drag, startPoint x: 574, startPoint y: 157, endPoint x: 278, endPoint y: 115, distance: 298.8
click at [278, 115] on div "BETA Create a crew that automatically reads through customer support tickets, c…" at bounding box center [586, 308] width 1172 height 616
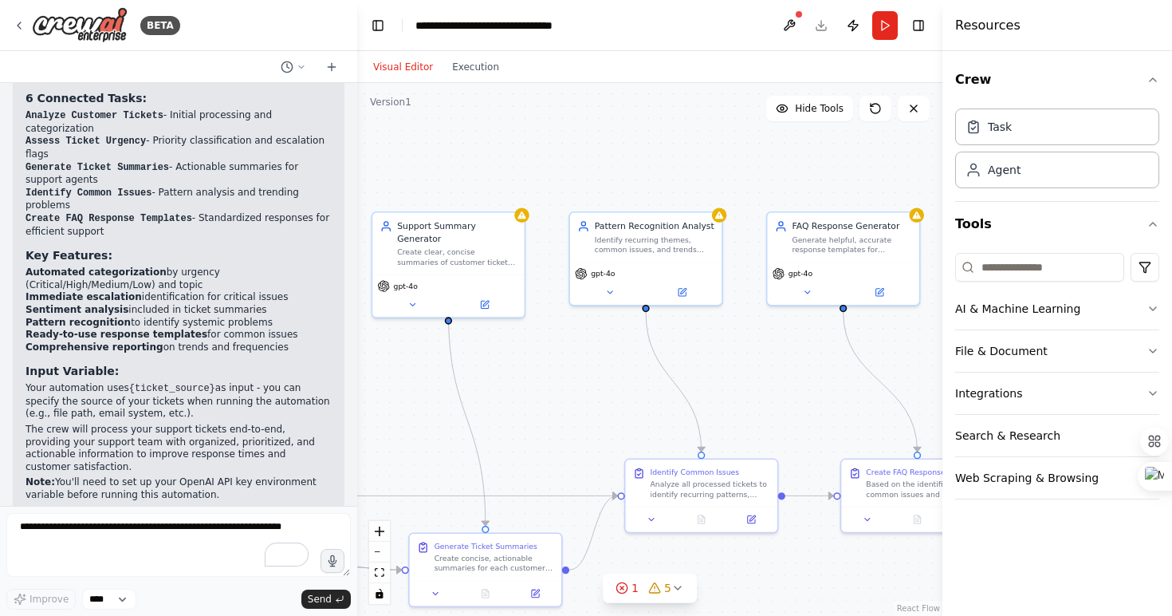
drag, startPoint x: 550, startPoint y: 115, endPoint x: 444, endPoint y: 136, distance: 108.0
click at [444, 136] on div ".deletable-edge-delete-btn { width: 20px; height: 20px; border: 0px solid #ffff…" at bounding box center [649, 349] width 585 height 533
click at [461, 79] on div "Visual Editor Execution" at bounding box center [436, 67] width 145 height 32
click at [465, 72] on button "Execution" at bounding box center [476, 66] width 66 height 19
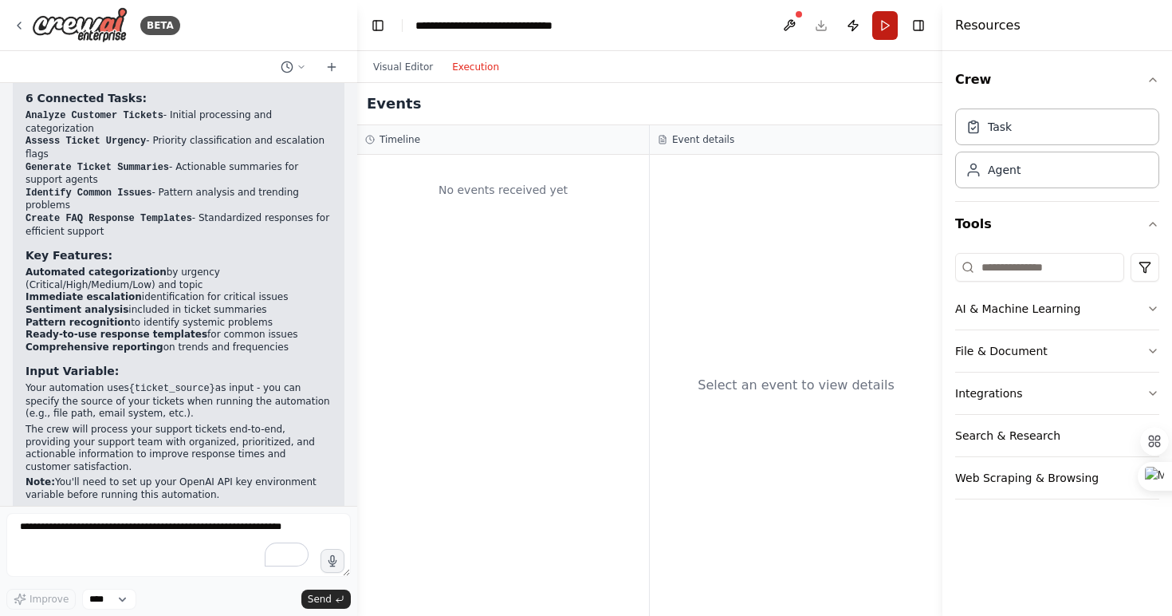
click at [884, 22] on button "Run" at bounding box center [885, 25] width 26 height 29
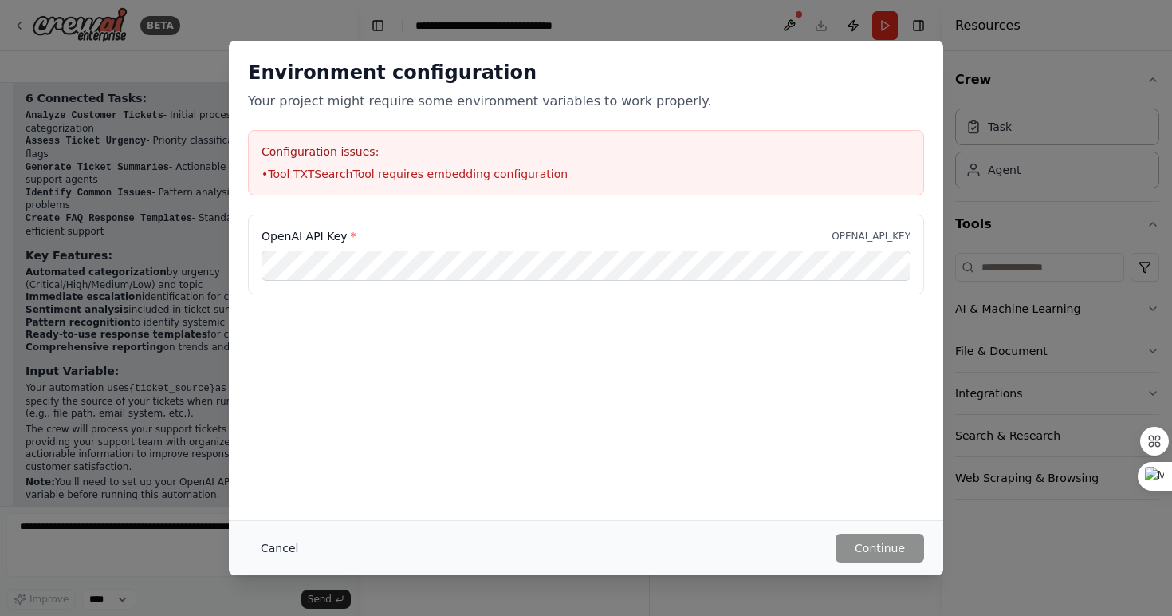
click at [274, 551] on button "Cancel" at bounding box center [279, 547] width 63 height 29
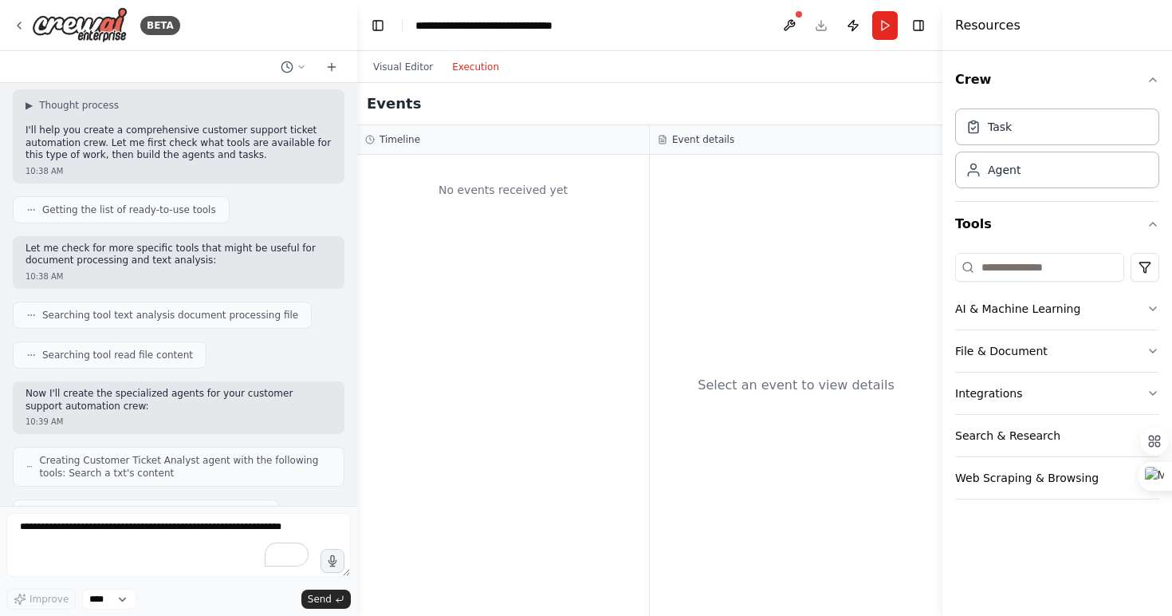
scroll to position [0, 0]
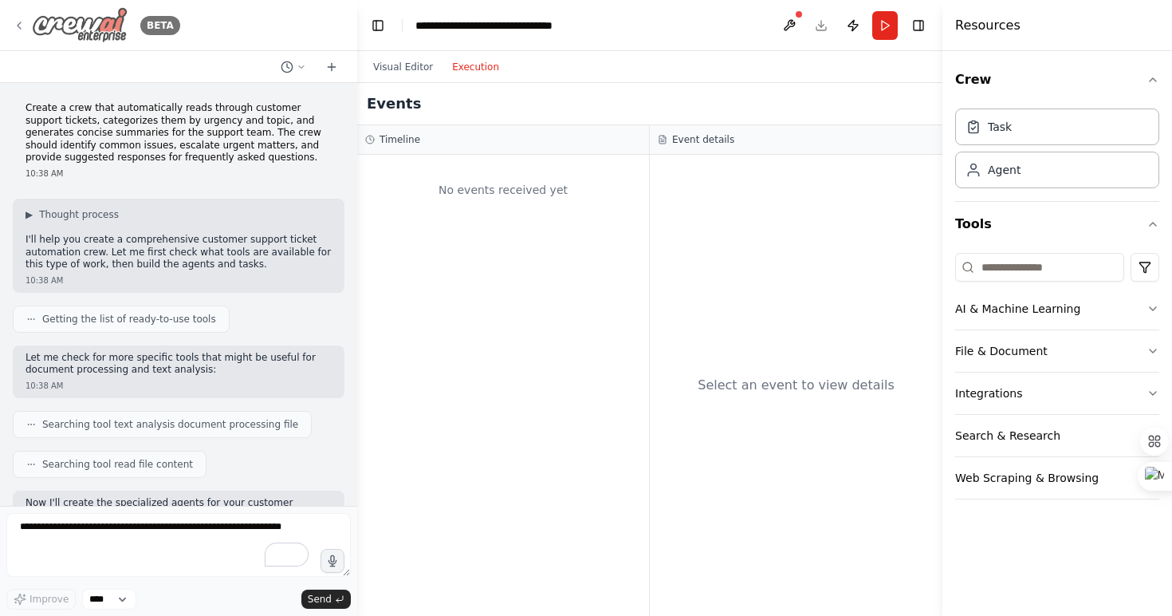
click at [23, 23] on icon at bounding box center [19, 25] width 13 height 13
